Goal: Find specific page/section: Find specific page/section

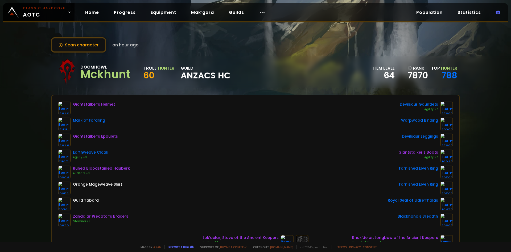
scroll to position [80, 0]
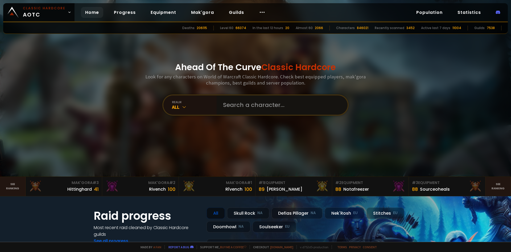
click at [242, 105] on input "text" at bounding box center [280, 104] width 121 height 19
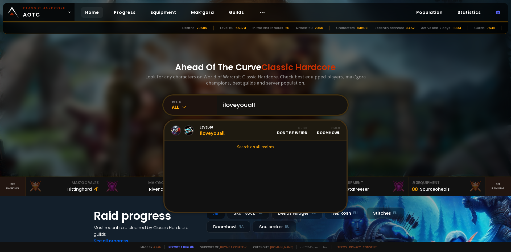
type input "iloveyouall"
click at [233, 130] on link "Level 60 Iloveyouall Guild Dont Be Weird Realm Doomhowl" at bounding box center [256, 130] width 182 height 20
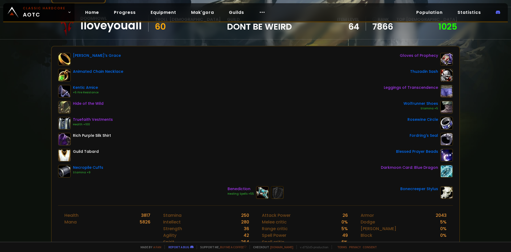
scroll to position [53, 0]
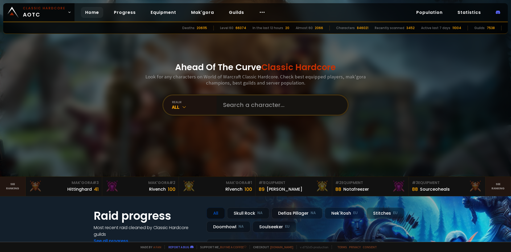
click at [235, 105] on input "text" at bounding box center [280, 104] width 121 height 19
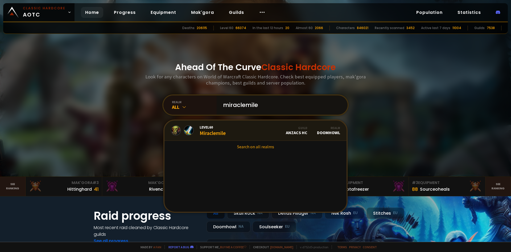
type input "miraclemile"
click at [219, 133] on div "Level 60 Miraclemile" at bounding box center [213, 130] width 26 height 11
